Goal: Task Accomplishment & Management: Use online tool/utility

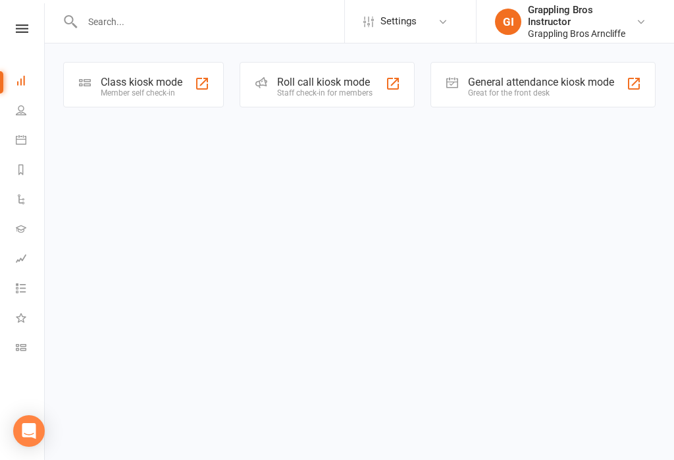
click at [548, 78] on div "General attendance kiosk mode" at bounding box center [541, 82] width 146 height 13
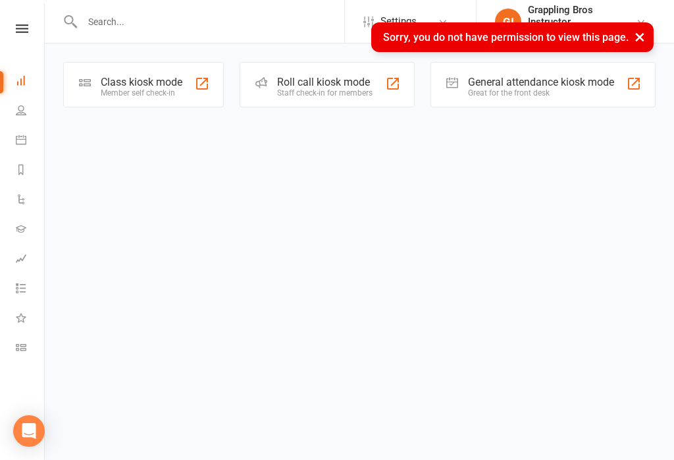
click at [575, 145] on html "Settings Event Templates Appointment Types GI Grappling Bros Instructor Grappli…" at bounding box center [337, 72] width 674 height 145
click at [159, 18] on input "text" at bounding box center [211, 22] width 266 height 18
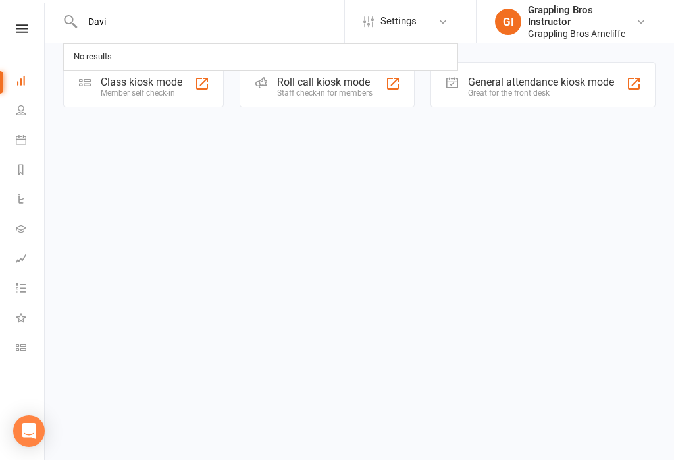
type input "Davi"
click at [22, 116] on link "People" at bounding box center [31, 112] width 30 height 30
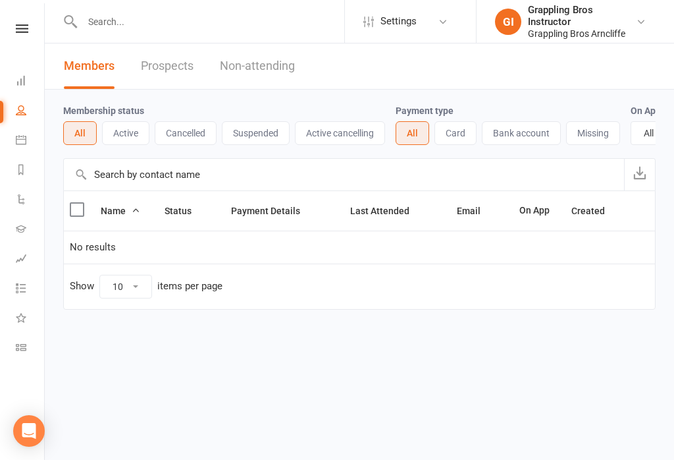
click at [175, 17] on input "text" at bounding box center [211, 22] width 266 height 18
type input "Davi"
click at [201, 65] on div "No results" at bounding box center [261, 57] width 392 height 24
click at [571, 26] on div "Grappling Bros Instructor" at bounding box center [582, 16] width 108 height 24
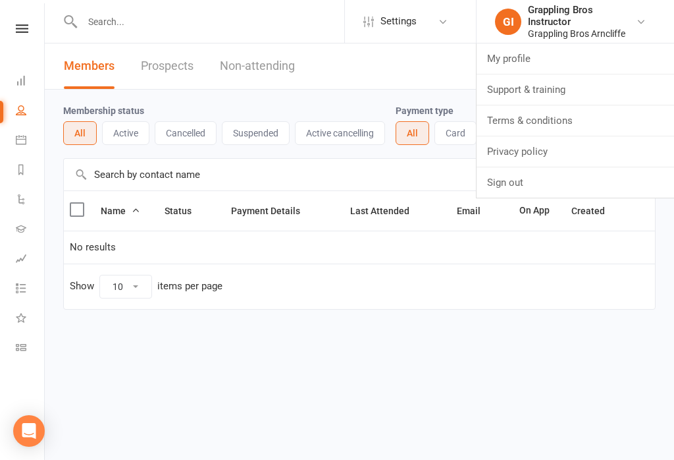
click at [409, 374] on html "Settings Event Templates Appointment Types GI Grappling Bros Instructor Grappli…" at bounding box center [337, 189] width 674 height 379
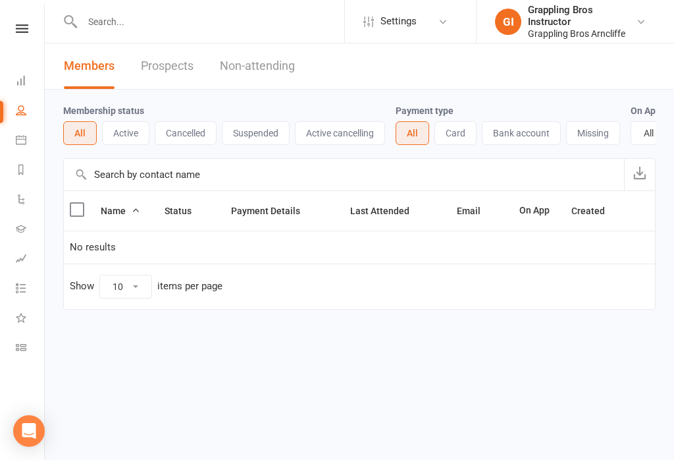
click at [7, 349] on li "Class check-in" at bounding box center [22, 349] width 44 height 30
click at [28, 356] on link "Class check-in" at bounding box center [31, 349] width 30 height 30
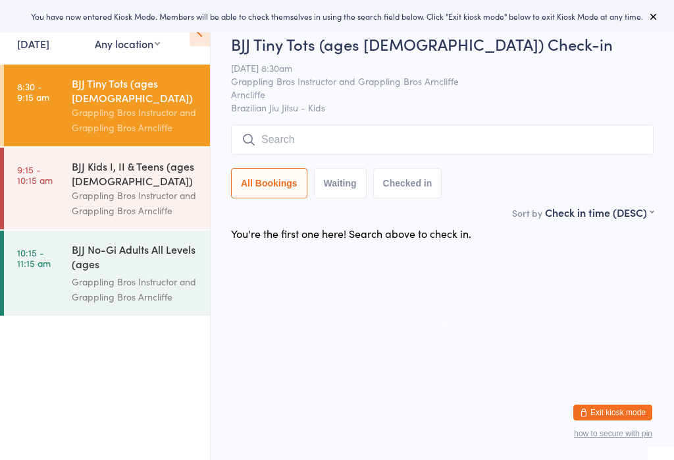
click at [313, 140] on input "search" at bounding box center [442, 139] width 423 height 30
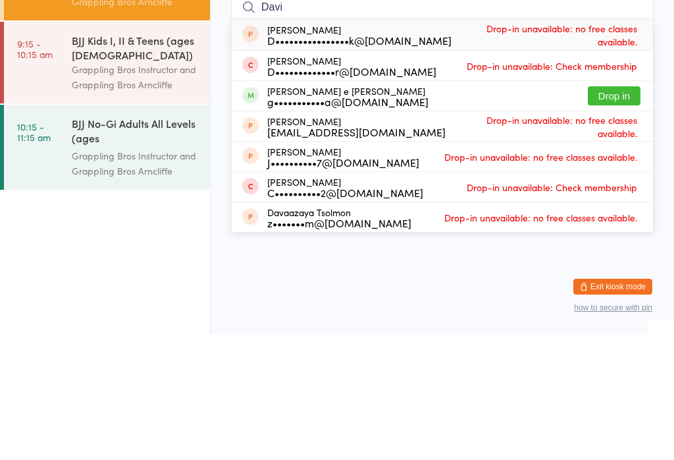
type input "Davi"
click at [619, 212] on button "Drop in" at bounding box center [614, 221] width 53 height 19
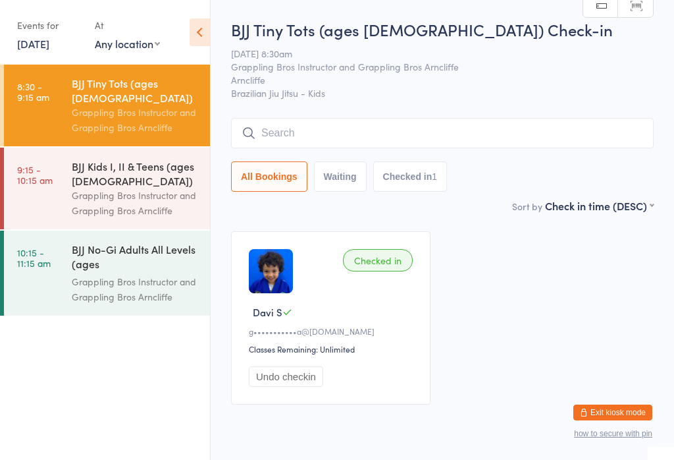
click at [342, 137] on input "search" at bounding box center [442, 133] width 423 height 30
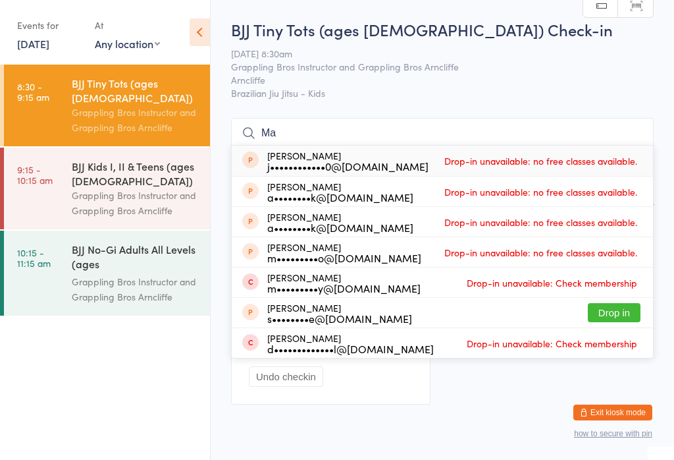
click at [556, 57] on span "13 Sep 8:30am" at bounding box center [432, 53] width 402 height 13
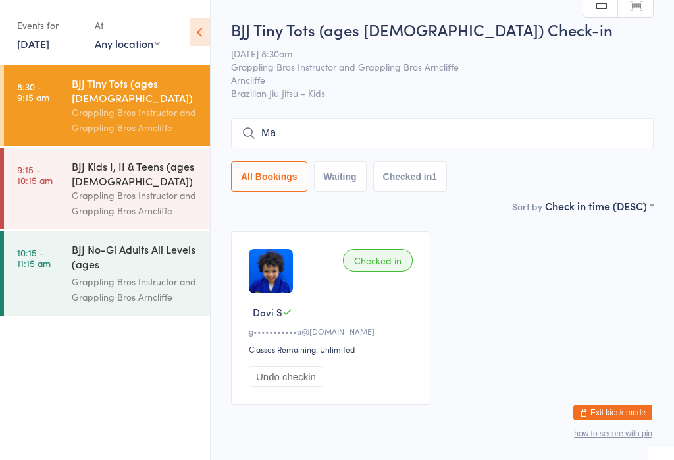
click at [467, 130] on input "Ma" at bounding box center [442, 133] width 423 height 30
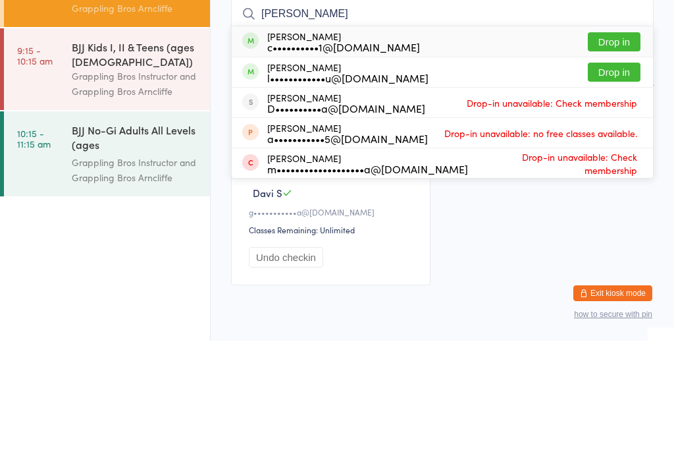
type input "Mason"
click at [619, 151] on button "Drop in" at bounding box center [614, 160] width 53 height 19
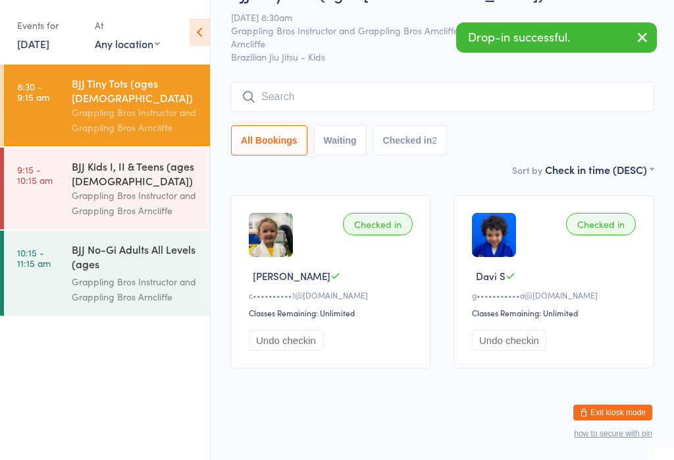
click at [483, 87] on input "search" at bounding box center [442, 97] width 423 height 30
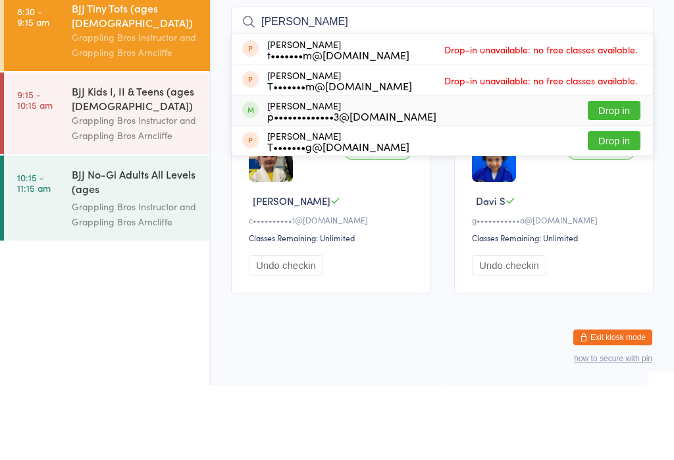
type input "Thom"
click at [622, 176] on button "Drop in" at bounding box center [614, 185] width 53 height 19
